Goal: Navigation & Orientation: Find specific page/section

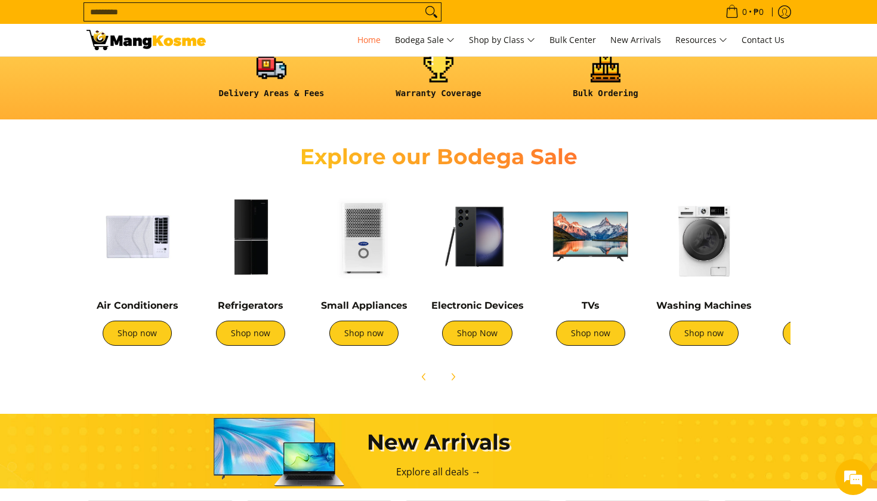
click at [478, 257] on img at bounding box center [477, 236] width 101 height 101
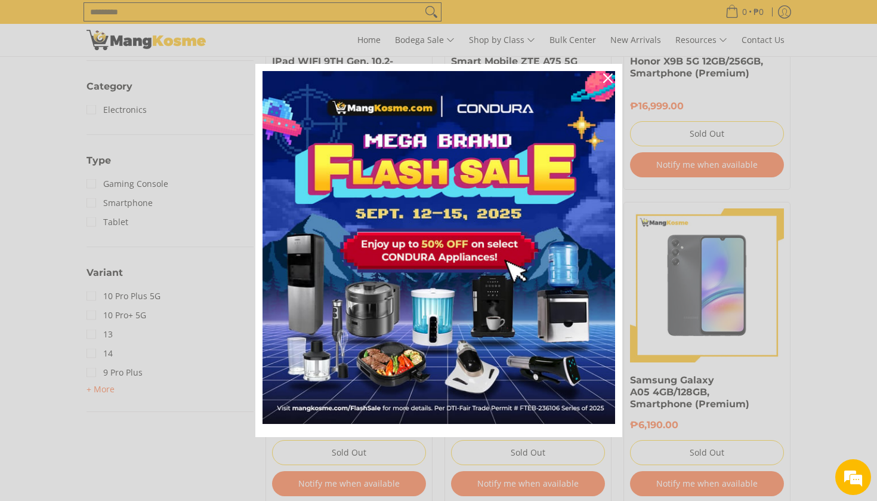
scroll to position [712, 0]
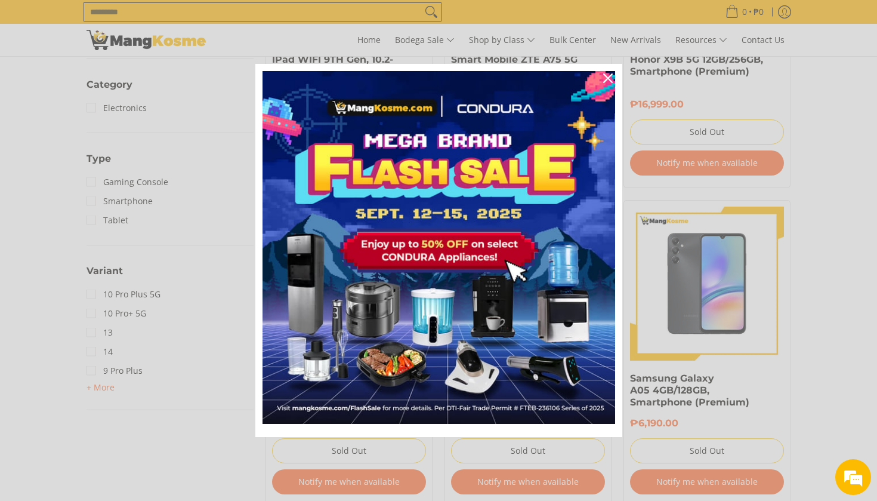
click at [607, 75] on icon "close icon" at bounding box center [608, 78] width 10 height 10
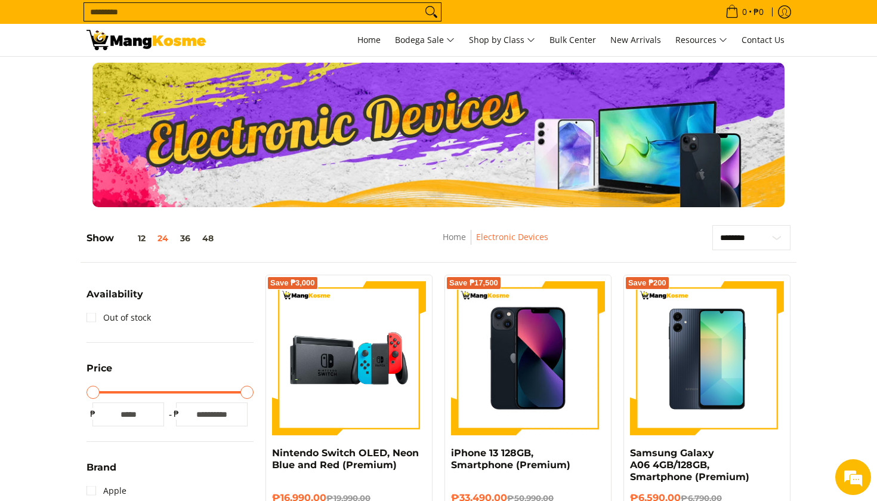
scroll to position [0, 0]
click at [90, 317] on link "Out of stock" at bounding box center [119, 317] width 64 height 19
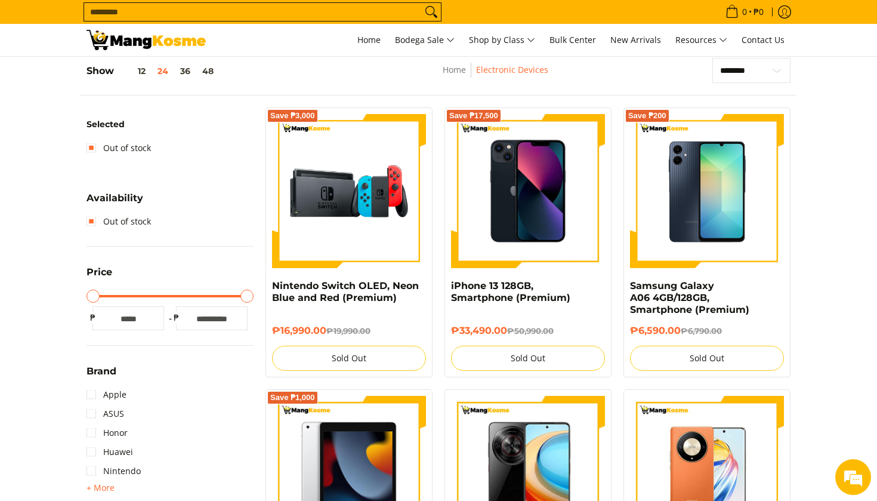
scroll to position [168, 0]
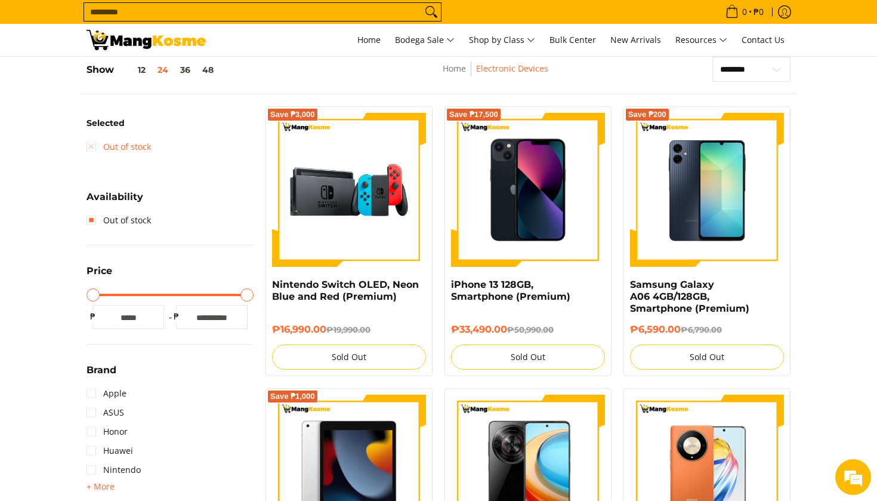
click at [105, 144] on link "Out of stock" at bounding box center [119, 146] width 64 height 19
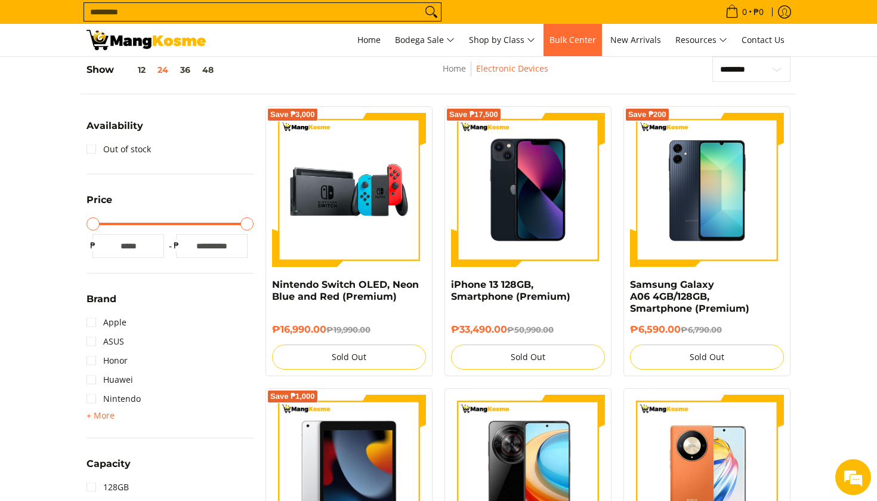
click at [560, 39] on span "Bulk Center" at bounding box center [572, 39] width 47 height 11
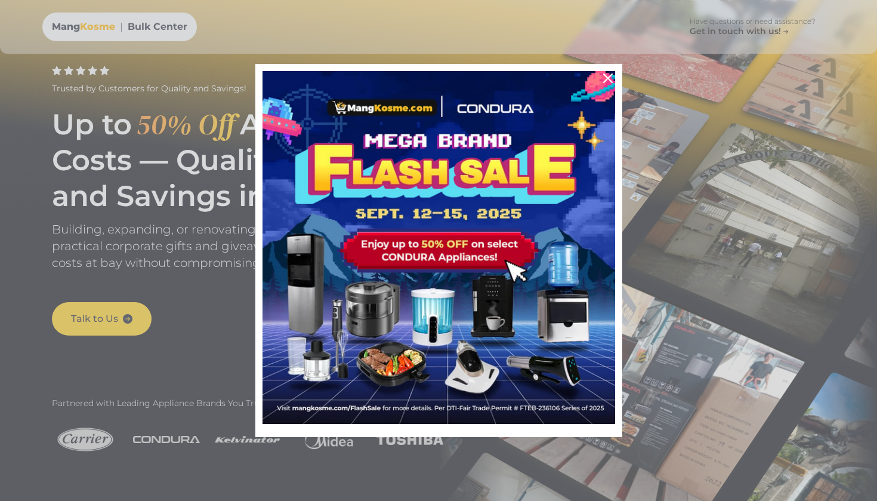
scroll to position [88, 0]
